Goal: Information Seeking & Learning: Get advice/opinions

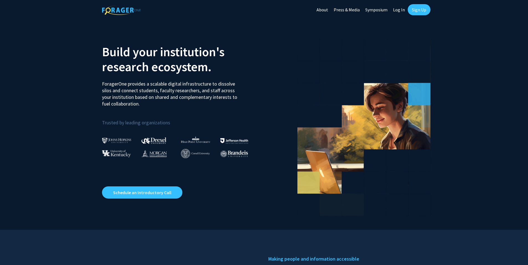
click at [395, 6] on link "Log In" at bounding box center [398, 9] width 17 height 19
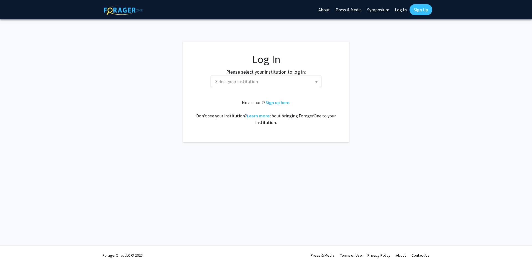
click at [266, 88] on span "Select your institution" at bounding box center [266, 82] width 111 height 12
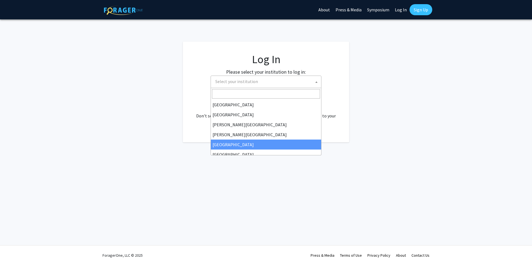
scroll to position [194, 0]
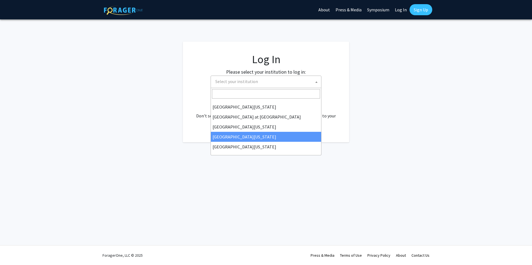
select select "31"
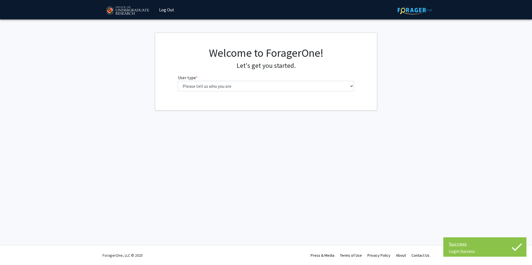
click at [255, 88] on select "Please tell us who you are Undergraduate Student Master's Student Doctoral Cand…" at bounding box center [266, 86] width 177 height 11
select select "1: undergrad"
click at [178, 81] on select "Please tell us who you are Undergraduate Student Master's Student Doctoral Cand…" at bounding box center [266, 86] width 177 height 11
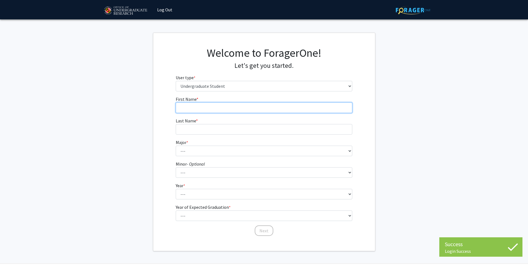
click at [232, 105] on input "First Name * required" at bounding box center [264, 108] width 177 height 11
type input "Caldie"
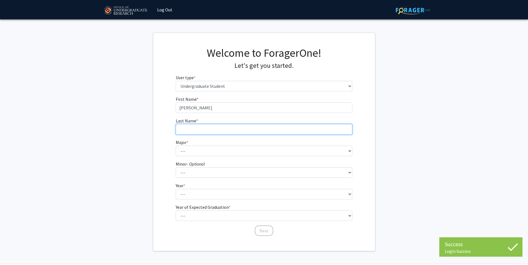
type input "Kramer"
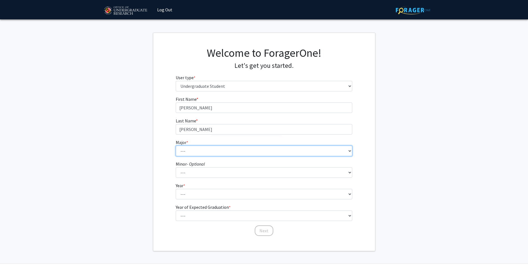
click at [217, 150] on select "--- Accounting Aerospace Engineering African American and Africana Studies Agri…" at bounding box center [264, 151] width 177 height 11
select select "7: 2308"
click at [176, 146] on select "--- Accounting Aerospace Engineering African American and Africana Studies Agri…" at bounding box center [264, 151] width 177 height 11
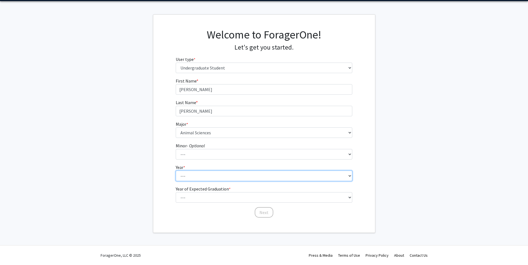
click at [192, 179] on select "--- First-year Sophomore Junior Senior Postbaccalaureate Certificate" at bounding box center [264, 176] width 177 height 11
select select "3: junior"
click at [176, 171] on select "--- First-year Sophomore Junior Senior Postbaccalaureate Certificate" at bounding box center [264, 176] width 177 height 11
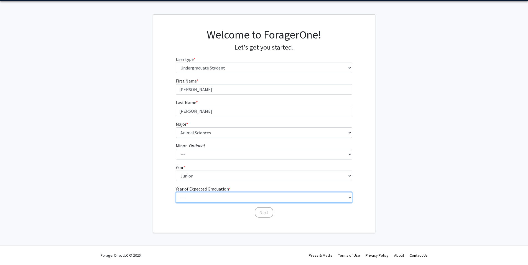
click at [199, 196] on select "--- 2025 2026 2027 2028 2029 2030 2031 2032 2033 2034" at bounding box center [264, 197] width 177 height 11
select select "3: 2027"
click at [176, 192] on select "--- 2025 2026 2027 2028 2029 2030 2031 2032 2033 2034" at bounding box center [264, 197] width 177 height 11
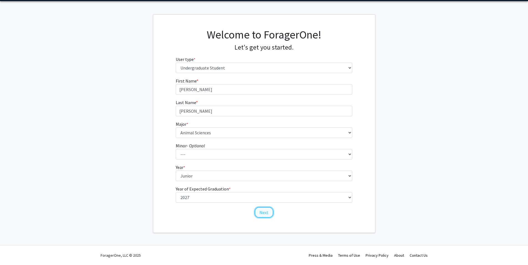
click at [262, 213] on button "Next" at bounding box center [264, 212] width 19 height 11
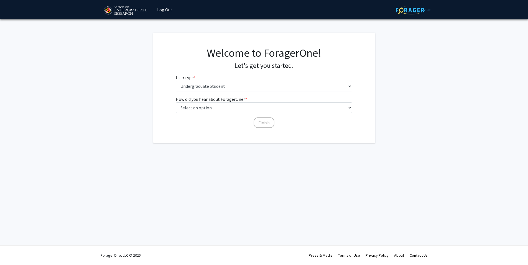
scroll to position [0, 0]
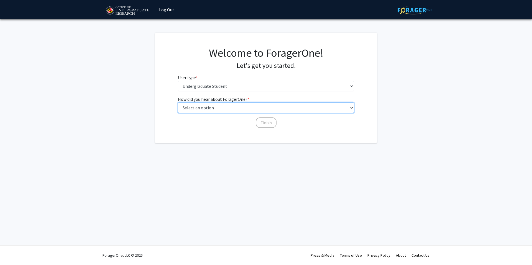
click at [250, 107] on select "Select an option Peer/student recommendation Faculty/staff recommendation Unive…" at bounding box center [266, 108] width 177 height 11
select select "1: peer_recommendation"
click at [178, 103] on select "Select an option Peer/student recommendation Faculty/staff recommendation Unive…" at bounding box center [266, 108] width 177 height 11
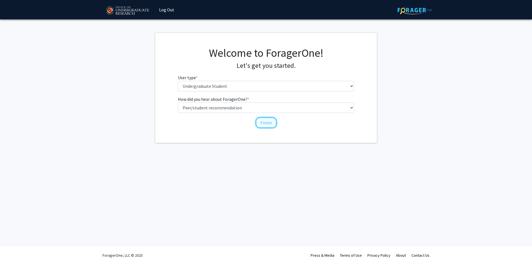
click at [262, 121] on button "Finish" at bounding box center [266, 123] width 21 height 11
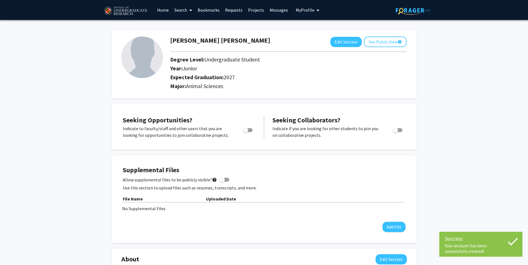
click at [249, 128] on span "Toggle" at bounding box center [247, 130] width 10 height 4
click at [245, 132] on input "Are you actively seeking opportunities?" at bounding box center [245, 132] width 0 height 0
checkbox input "true"
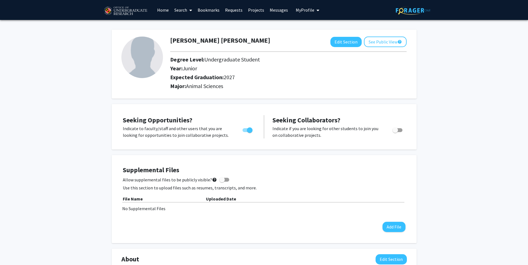
click at [179, 11] on link "Search" at bounding box center [183, 9] width 23 height 19
click at [190, 24] on span "Faculty/Staff" at bounding box center [192, 25] width 41 height 11
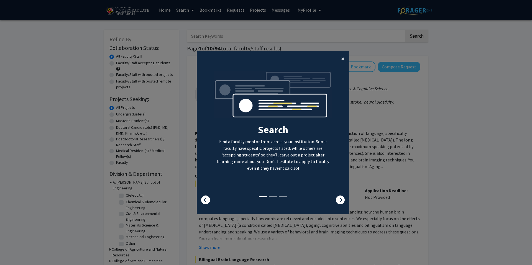
click at [342, 59] on span "×" at bounding box center [343, 58] width 4 height 9
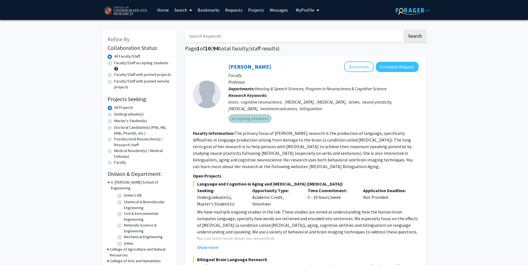
click at [312, 114] on div "Accepting Students" at bounding box center [323, 118] width 192 height 11
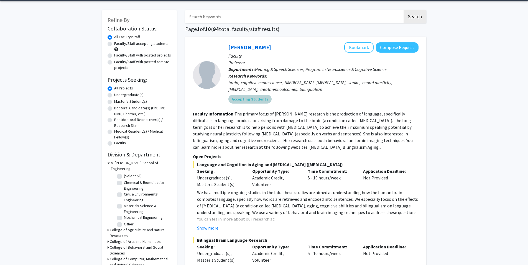
scroll to position [20, 0]
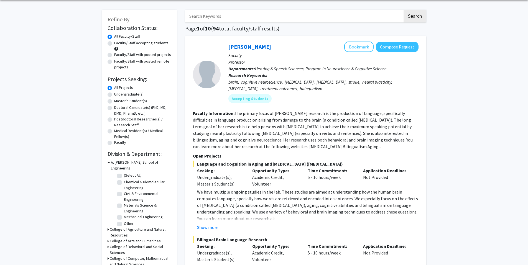
click at [313, 128] on fg-read-more "The primary focus of Dr. Faroqi-Shah's research is the production of language, …" at bounding box center [303, 130] width 220 height 39
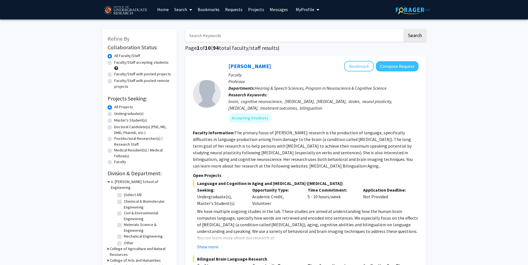
scroll to position [1, 0]
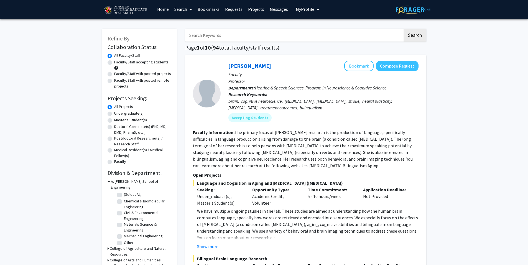
click at [127, 112] on label "Undergraduate(s)" at bounding box center [128, 114] width 29 height 6
click at [118, 112] on input "Undergraduate(s)" at bounding box center [116, 113] width 4 height 4
radio input "true"
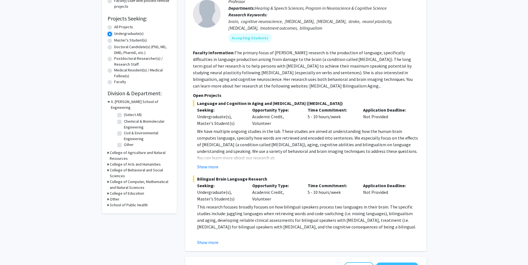
scroll to position [82, 0]
click at [121, 101] on h3 "A. James Clark School of Engineering" at bounding box center [141, 104] width 60 height 12
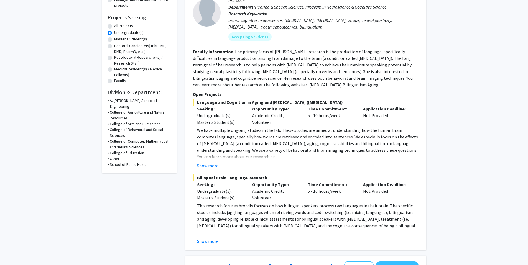
click at [122, 109] on h3 "College of Agriculture and Natural Resources" at bounding box center [141, 115] width 62 height 12
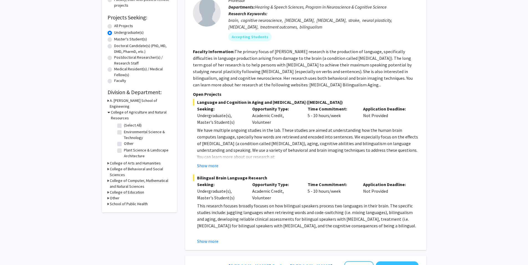
click at [124, 122] on label "(Select All)" at bounding box center [133, 125] width 18 height 6
click at [124, 122] on input "(Select All)" at bounding box center [126, 124] width 4 height 4
checkbox input "true"
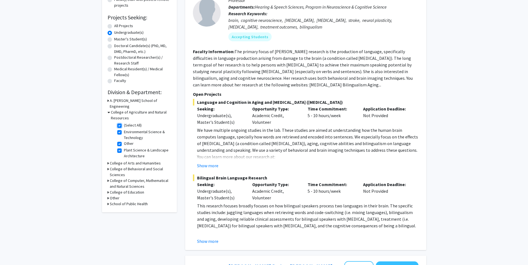
checkbox input "true"
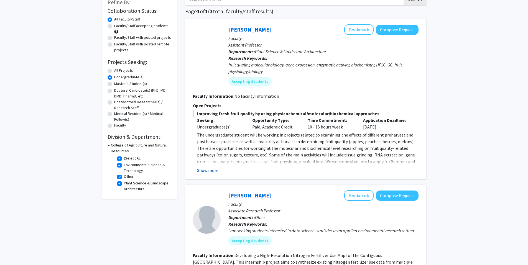
scroll to position [30, 0]
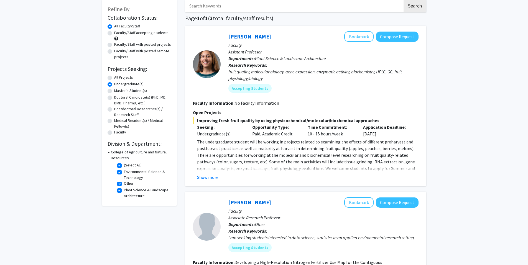
click at [115, 153] on h3 "College of Agriculture and Natural Resources" at bounding box center [141, 155] width 60 height 12
click at [115, 153] on h3 "College of Agriculture and Natural Resources" at bounding box center [141, 155] width 62 height 12
click at [124, 164] on label "(Select All)" at bounding box center [133, 165] width 18 height 6
click at [124, 164] on input "(Select All)" at bounding box center [126, 164] width 4 height 4
checkbox input "false"
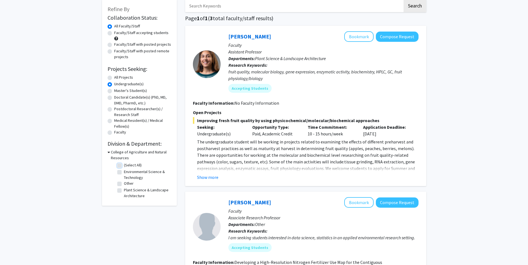
checkbox input "false"
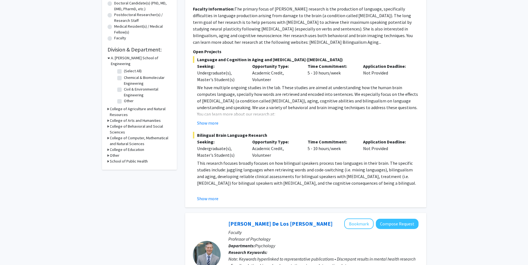
scroll to position [125, 0]
click at [140, 135] on h3 "College of Computer, Mathematical and Natural Sciences" at bounding box center [141, 141] width 62 height 12
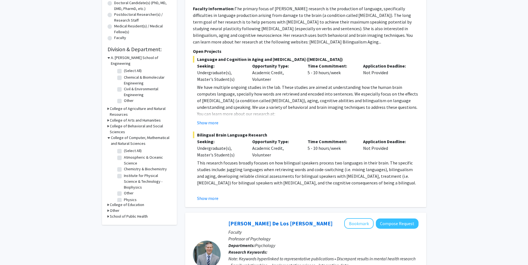
click at [124, 148] on label "(Select All)" at bounding box center [133, 151] width 18 height 6
click at [124, 148] on input "(Select All)" at bounding box center [126, 150] width 4 height 4
checkbox input "true"
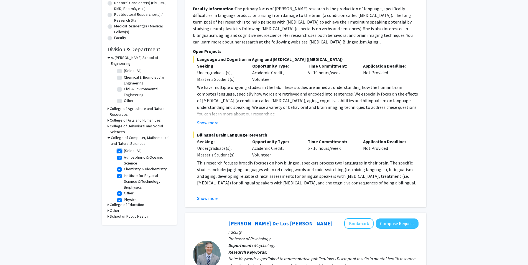
checkbox input "true"
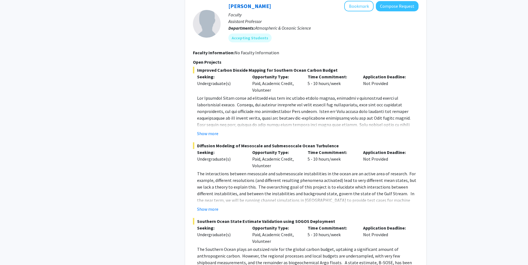
scroll to position [672, 0]
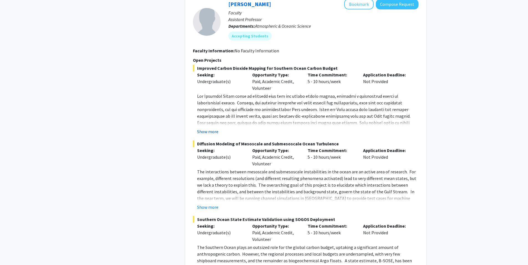
click at [214, 128] on button "Show more" at bounding box center [207, 131] width 21 height 7
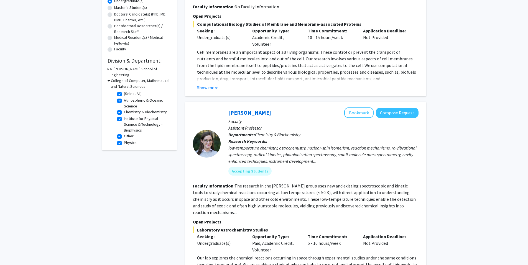
scroll to position [114, 0]
click at [124, 91] on label "(Select All)" at bounding box center [133, 94] width 18 height 6
click at [124, 91] on input "(Select All)" at bounding box center [126, 93] width 4 height 4
checkbox input "false"
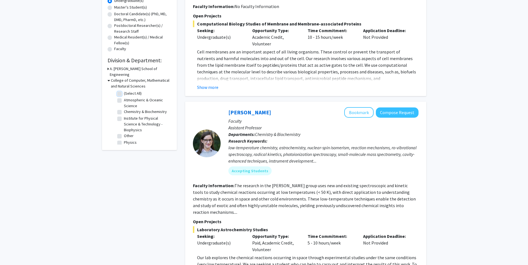
checkbox input "false"
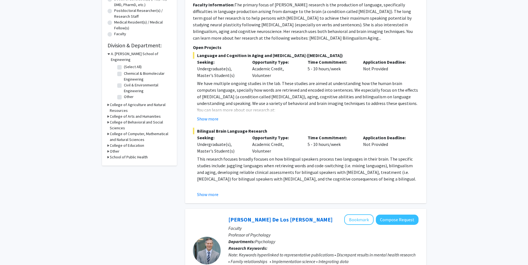
scroll to position [129, 0]
click at [112, 148] on h3 "Other" at bounding box center [115, 151] width 10 height 6
click at [118, 142] on h3 "College of Education" at bounding box center [127, 145] width 34 height 6
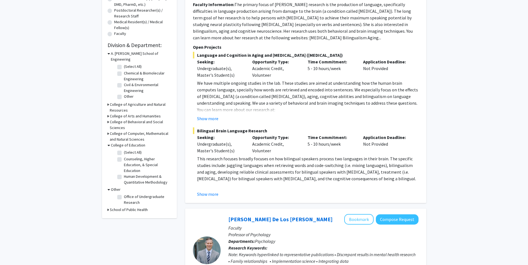
click at [118, 142] on h3 "College of Education" at bounding box center [128, 145] width 34 height 6
click at [119, 120] on h3 "College of Behavioral and Social Sciences" at bounding box center [141, 125] width 62 height 12
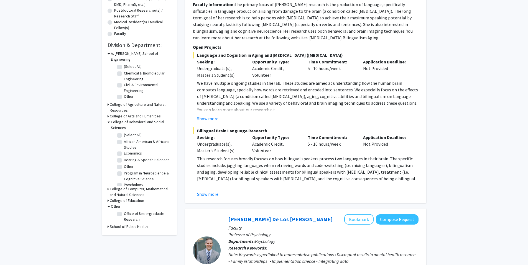
click at [119, 120] on h3 "College of Behavioral and Social Sciences" at bounding box center [141, 125] width 60 height 12
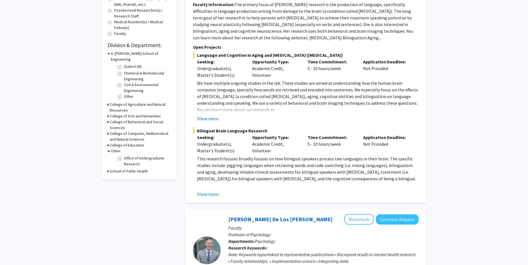
click at [124, 113] on h3 "College of Arts and Humanities" at bounding box center [135, 116] width 51 height 6
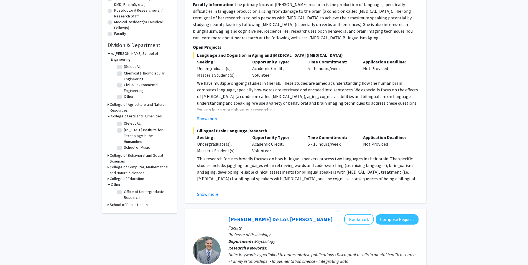
click at [124, 113] on h3 "College of Arts and Humanities" at bounding box center [136, 116] width 51 height 6
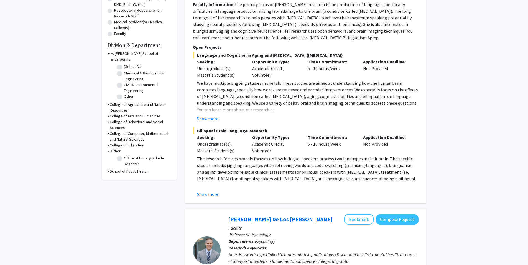
click at [125, 102] on h3 "College of Agriculture and Natural Resources" at bounding box center [141, 108] width 62 height 12
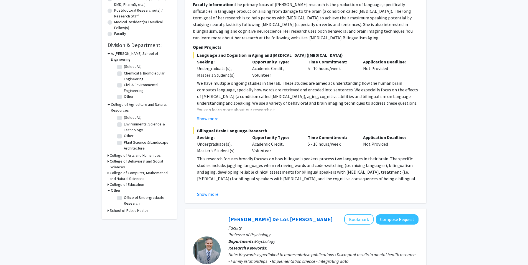
click at [124, 115] on label "(Select All)" at bounding box center [133, 118] width 18 height 6
click at [124, 115] on input "(Select All)" at bounding box center [126, 117] width 4 height 4
checkbox input "true"
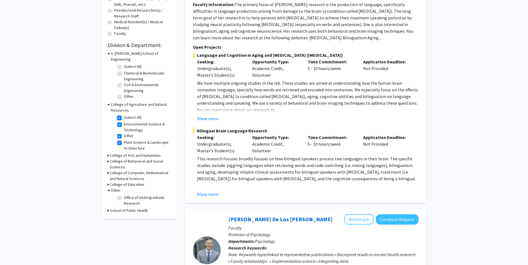
checkbox input "true"
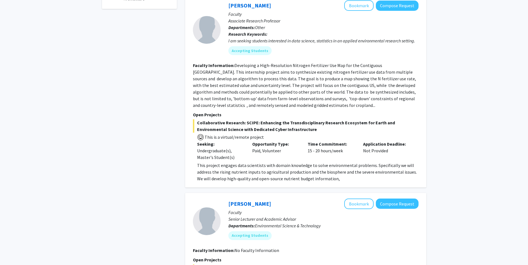
scroll to position [439, 0]
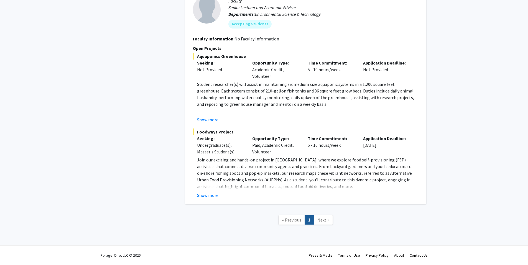
click at [322, 215] on nav "« Previous 1 Next »" at bounding box center [305, 221] width 241 height 22
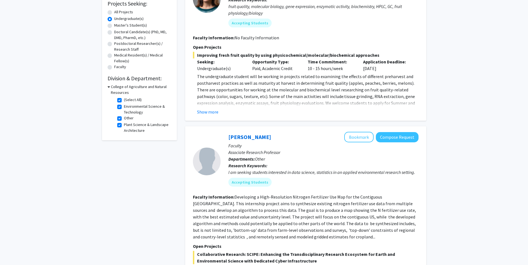
scroll to position [95, 0]
click at [124, 101] on label "(Select All)" at bounding box center [133, 101] width 18 height 6
click at [124, 101] on input "(Select All)" at bounding box center [126, 100] width 4 height 4
checkbox input "false"
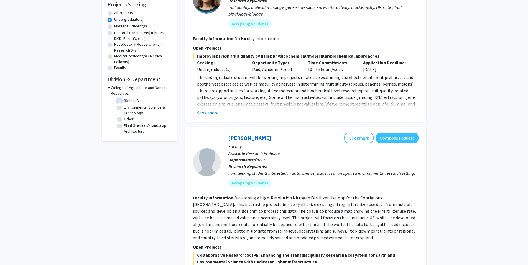
checkbox input "false"
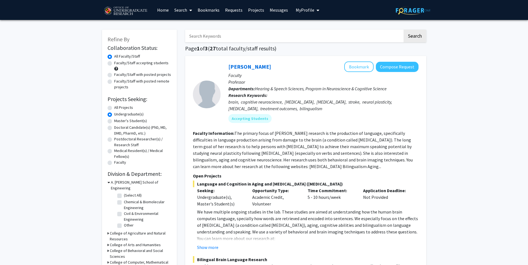
click at [131, 121] on label "Master's Student(s)" at bounding box center [130, 121] width 33 height 6
click at [118, 121] on input "Master's Student(s)" at bounding box center [116, 120] width 4 height 4
radio input "true"
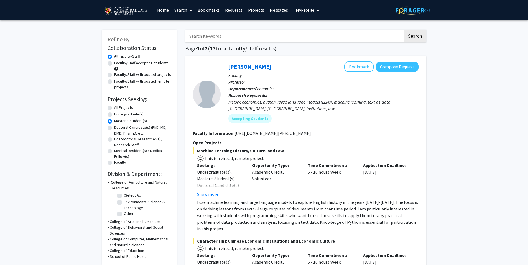
click at [132, 114] on label "Undergraduate(s)" at bounding box center [128, 114] width 29 height 6
click at [118, 114] on input "Undergraduate(s)" at bounding box center [116, 113] width 4 height 4
radio input "true"
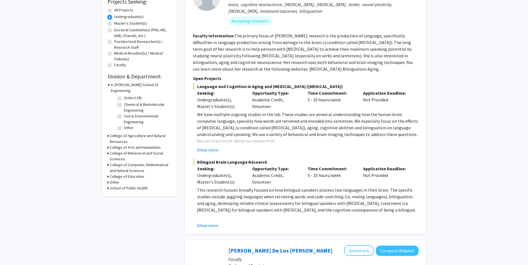
scroll to position [98, 0]
click at [205, 152] on button "Show more" at bounding box center [207, 149] width 21 height 7
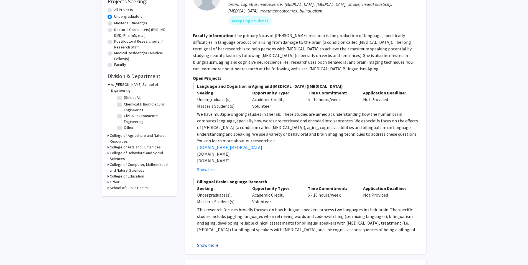
click at [209, 245] on button "Show more" at bounding box center [207, 245] width 21 height 7
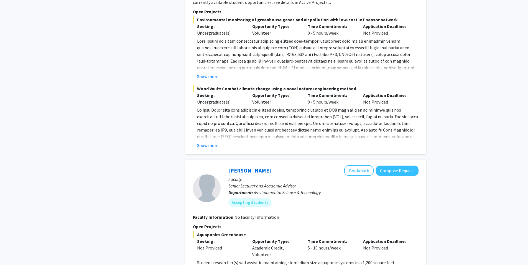
scroll to position [699, 0]
click at [205, 142] on button "Show more" at bounding box center [207, 145] width 21 height 7
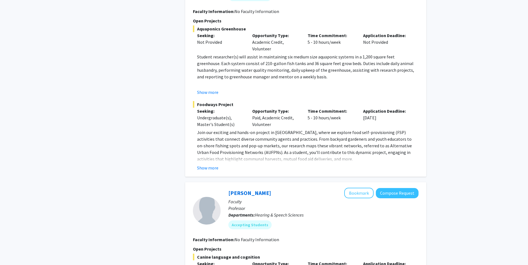
scroll to position [1025, 0]
click at [205, 164] on button "Show more" at bounding box center [207, 167] width 21 height 7
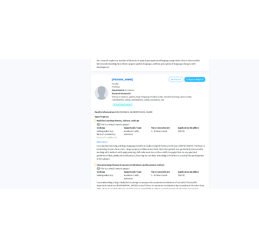
scroll to position [1433, 0]
